Goal: Task Accomplishment & Management: Manage account settings

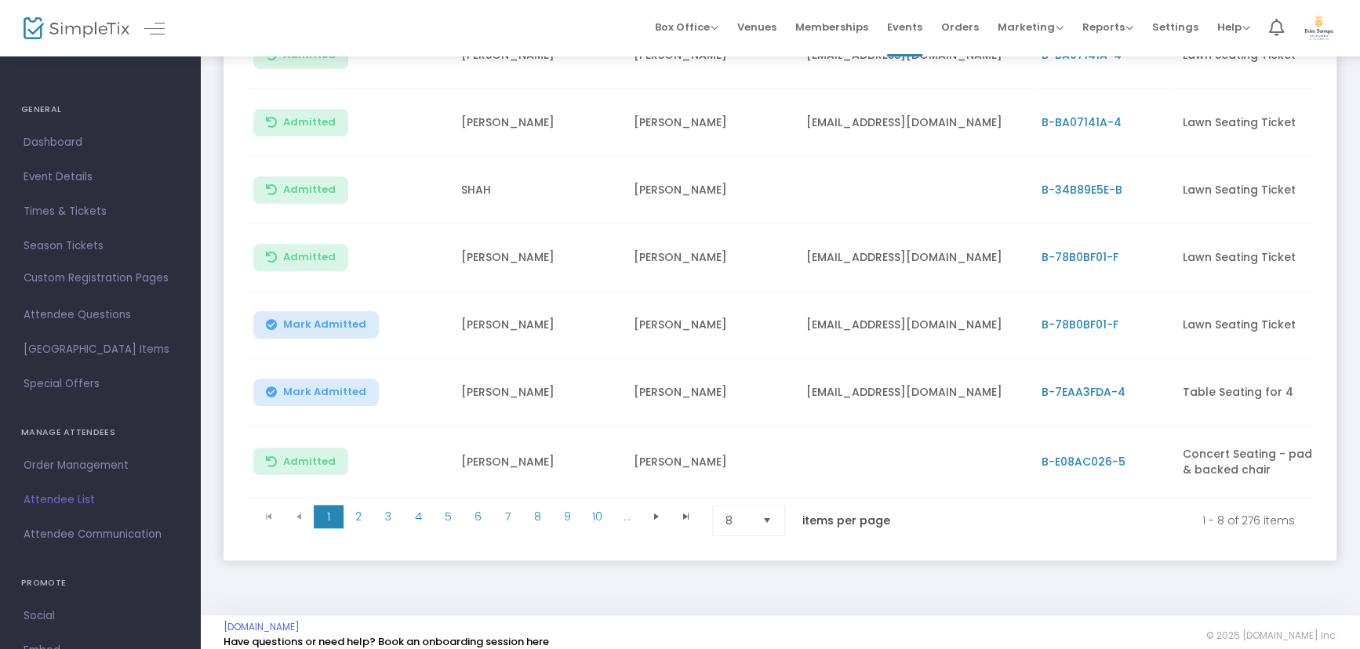
scroll to position [356, 0]
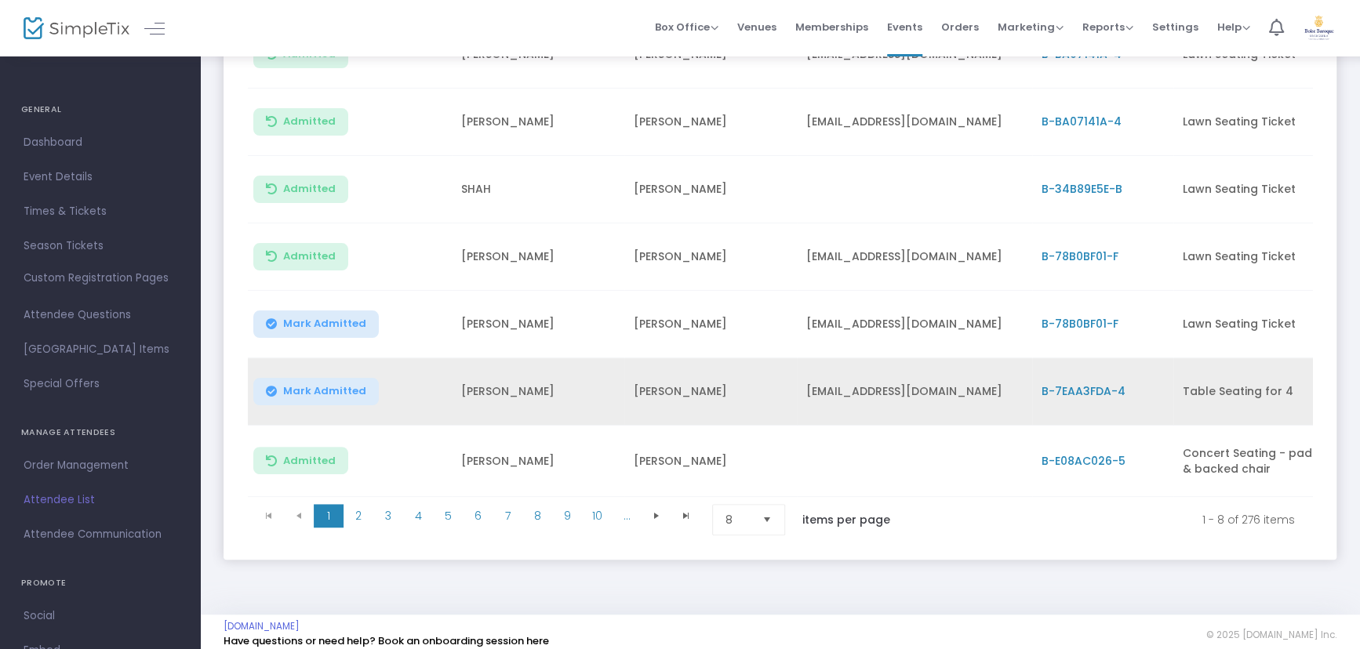
drag, startPoint x: 318, startPoint y: 393, endPoint x: 310, endPoint y: 385, distance: 11.7
click at [318, 393] on span "Mark Admitted" at bounding box center [324, 391] width 83 height 13
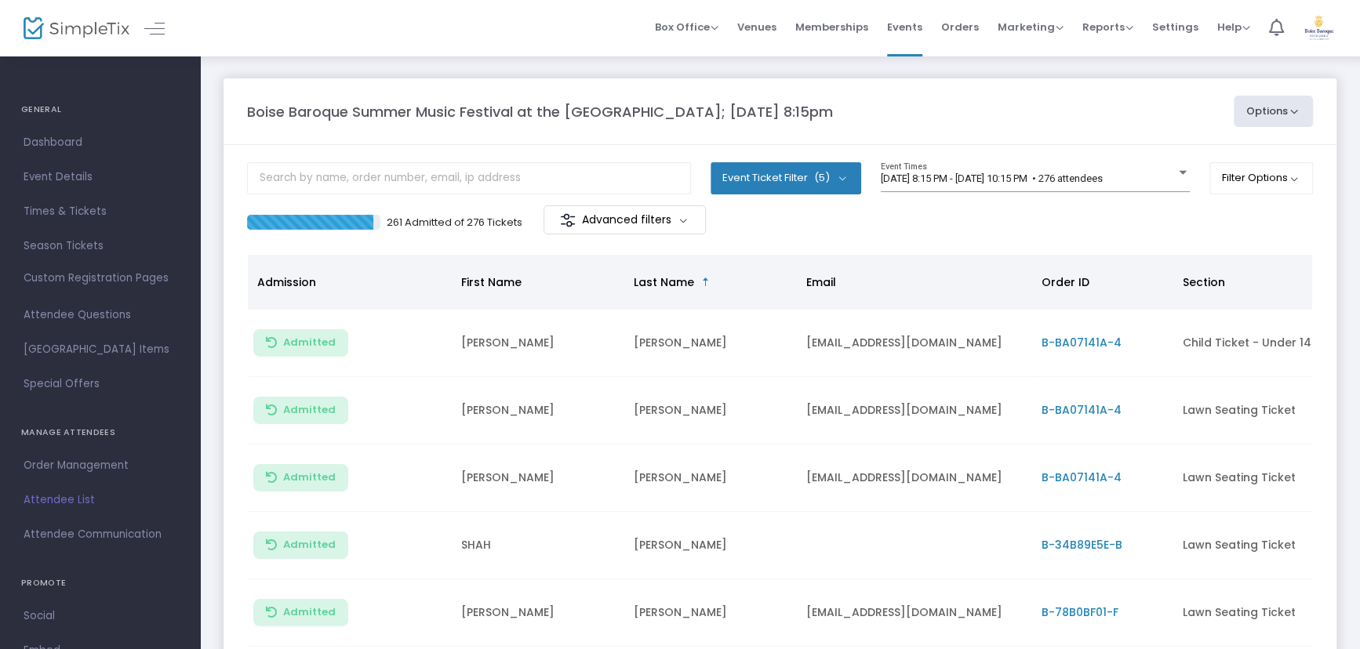
scroll to position [71, 0]
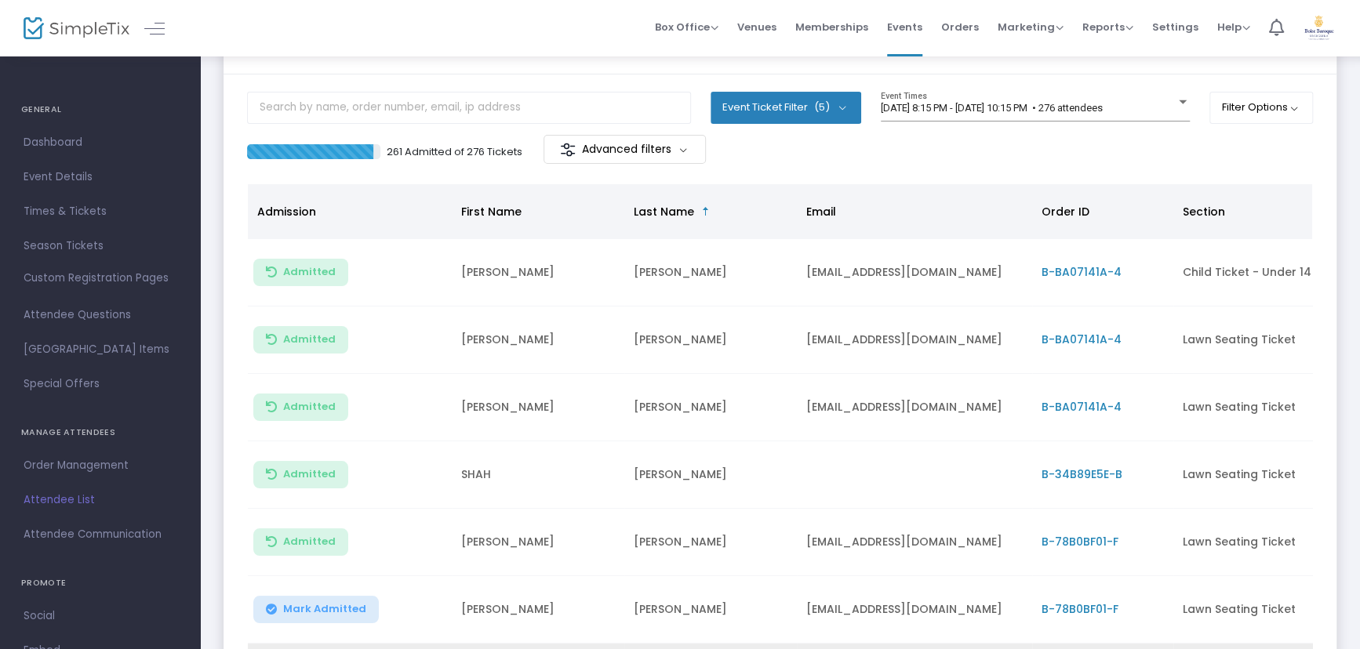
click at [819, 112] on span "(5)" at bounding box center [822, 107] width 16 height 13
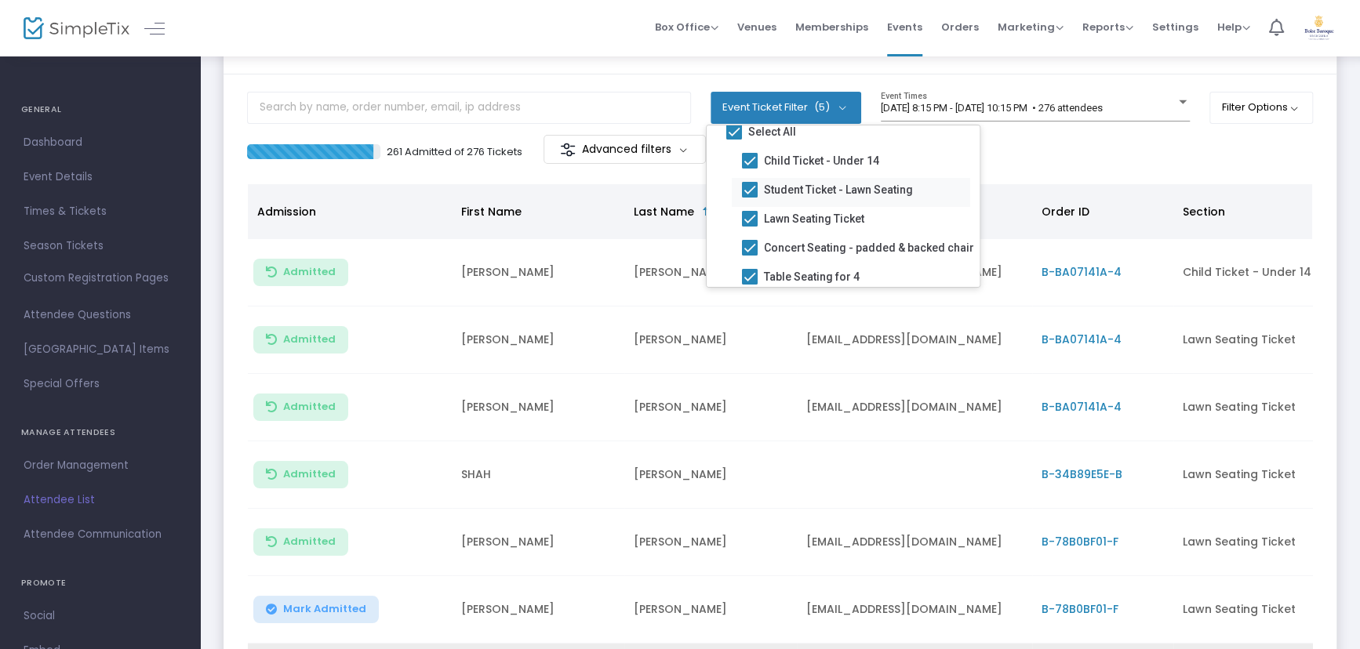
scroll to position [0, 0]
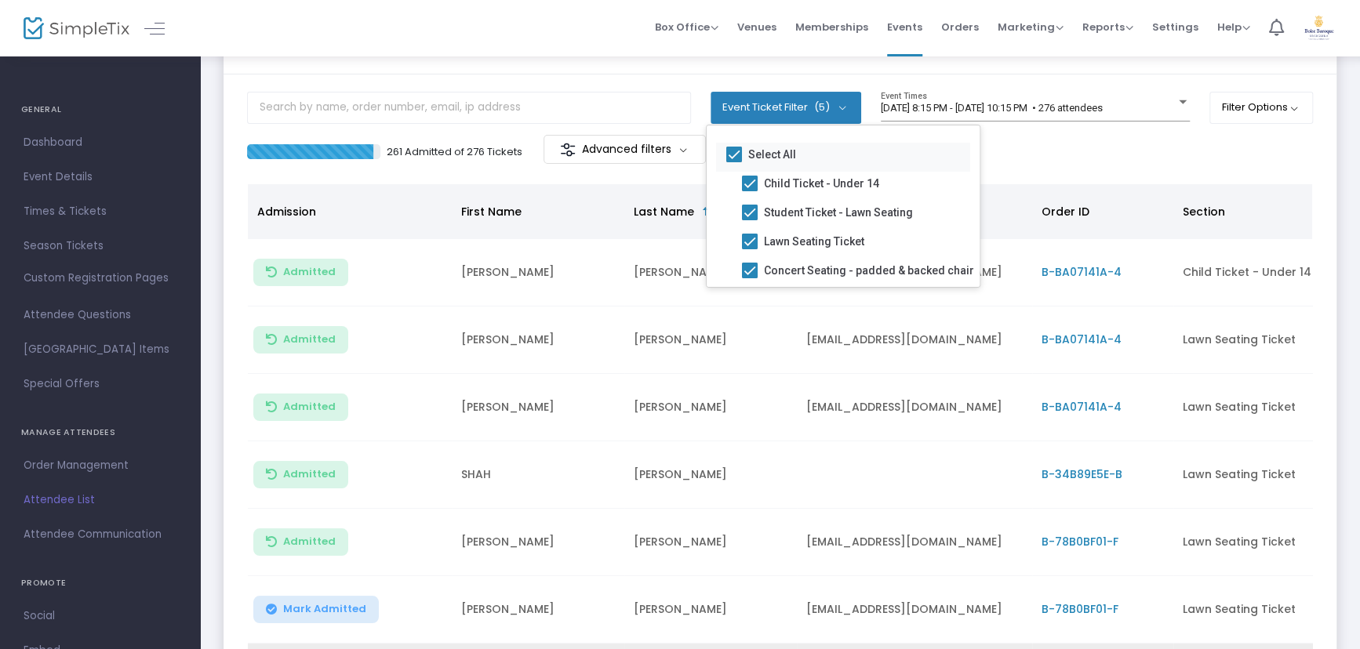
click at [728, 157] on span at bounding box center [734, 155] width 16 height 16
click at [733, 162] on input "Select All" at bounding box center [733, 162] width 1 height 1
checkbox input "false"
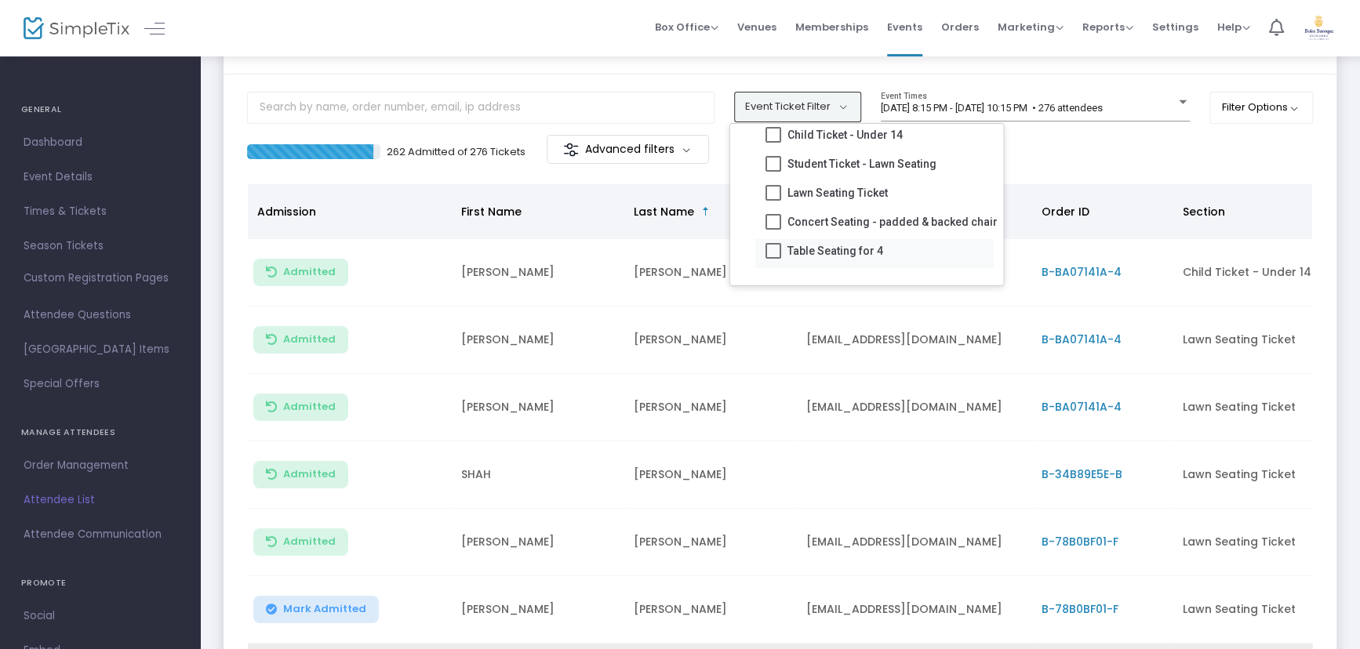
click at [770, 245] on span at bounding box center [773, 251] width 16 height 16
click at [772, 259] on input "Table Seating for 4" at bounding box center [772, 259] width 1 height 1
checkbox input "true"
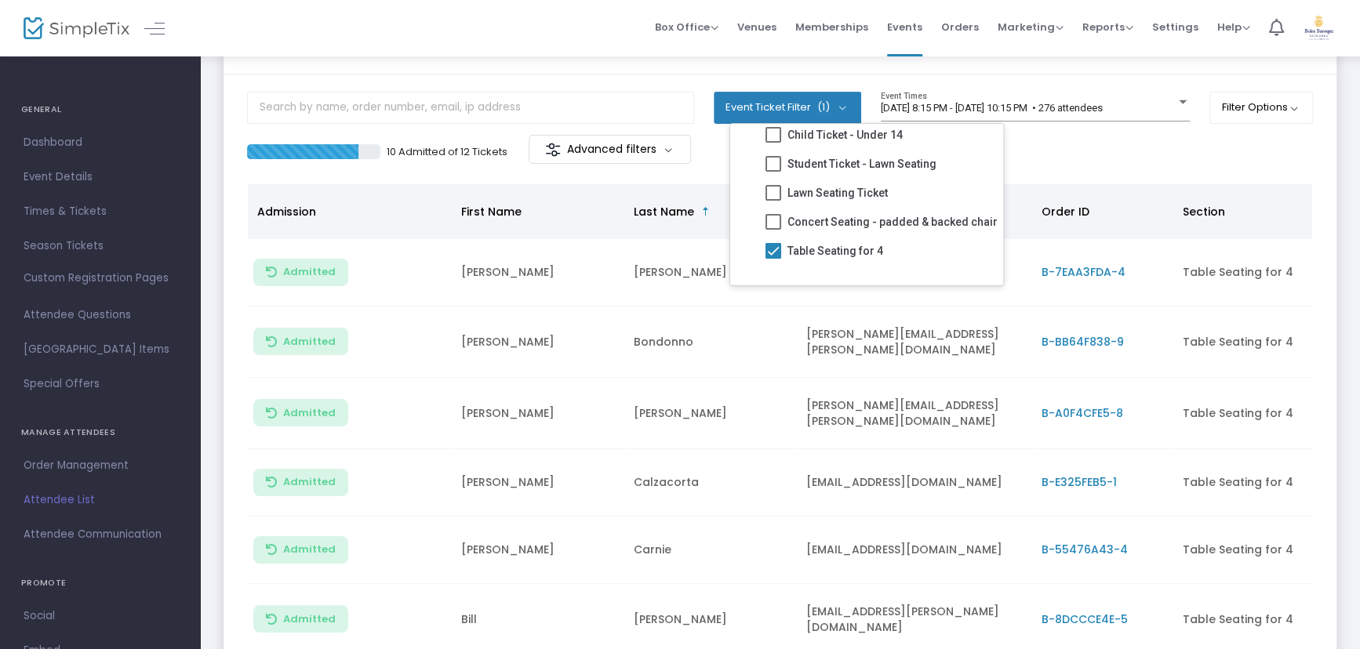
click at [596, 68] on m-panel-header "Boise Baroque Summer Music Festival at the [GEOGRAPHIC_DATA]; [DATE] 8:15pm Opt…" at bounding box center [779, 41] width 1113 height 67
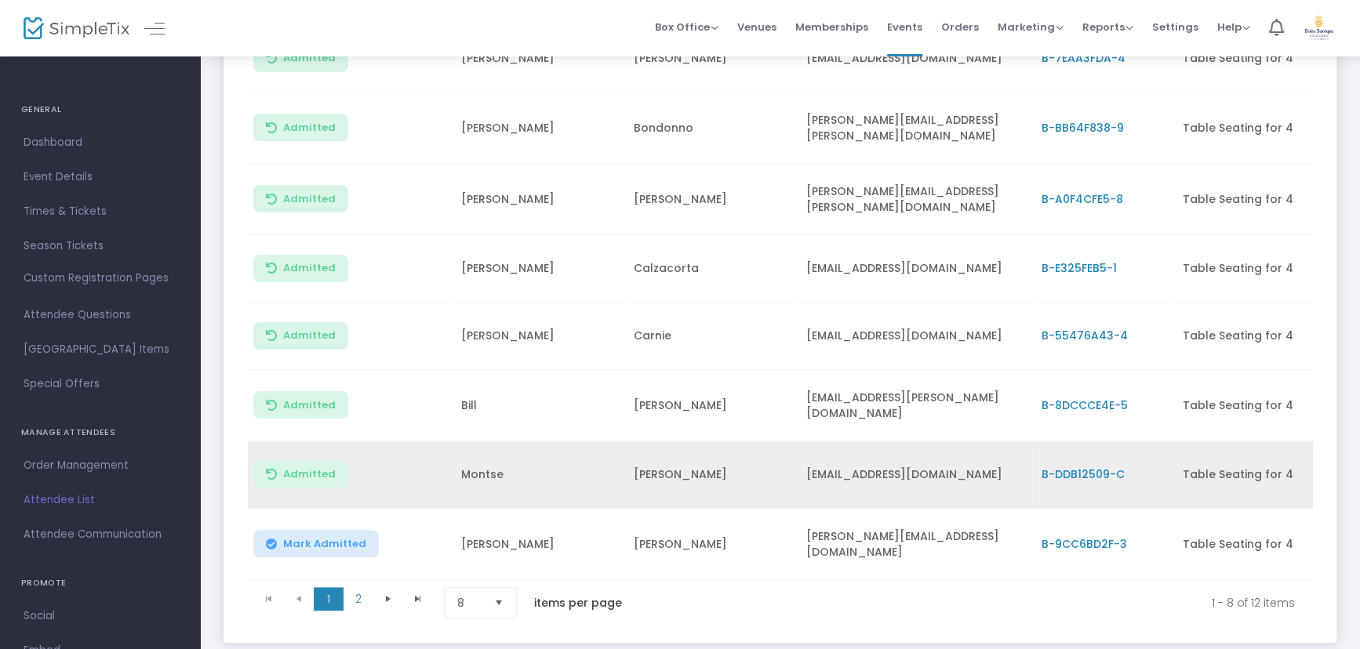
scroll to position [356, 0]
